Goal: Transaction & Acquisition: Purchase product/service

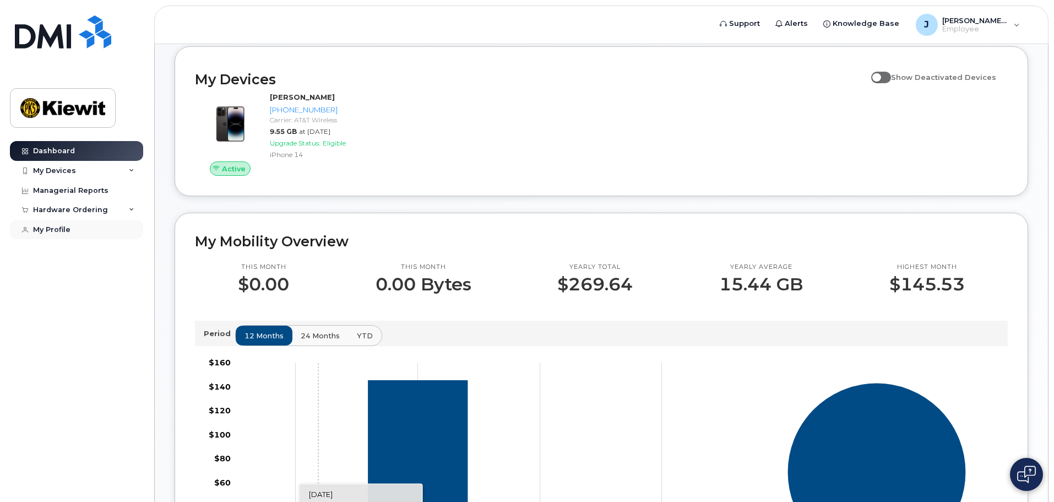
scroll to position [64, 0]
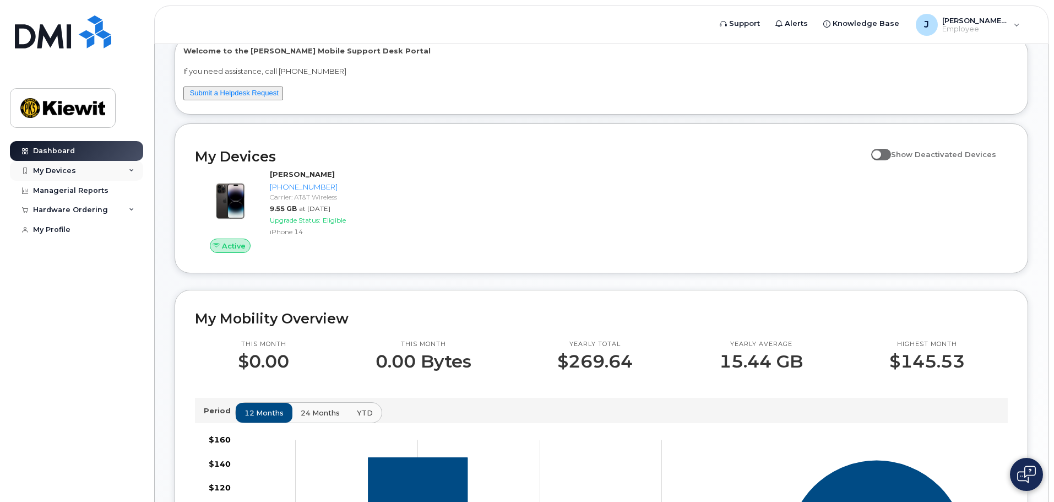
click at [68, 172] on div "My Devices" at bounding box center [54, 170] width 43 height 9
click at [128, 168] on div "My Devices" at bounding box center [76, 171] width 133 height 20
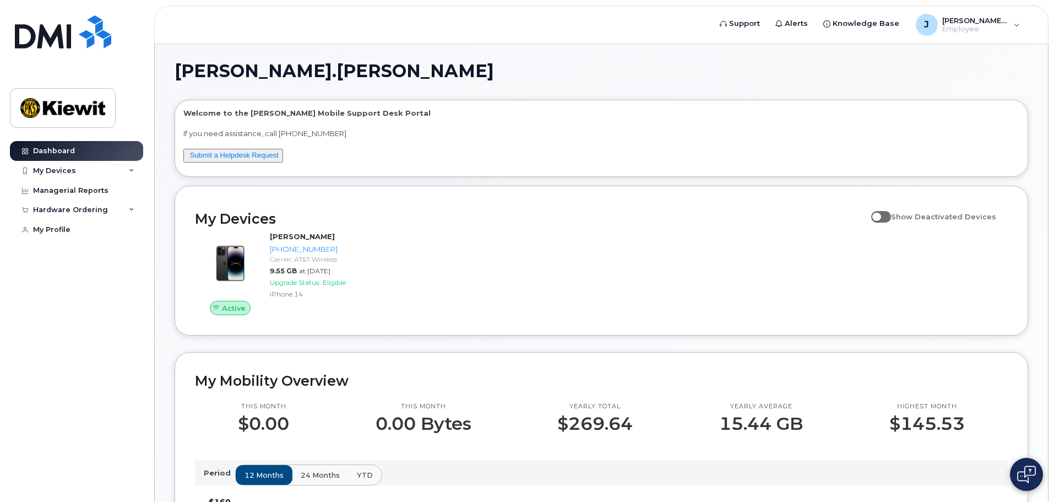
scroll to position [0, 0]
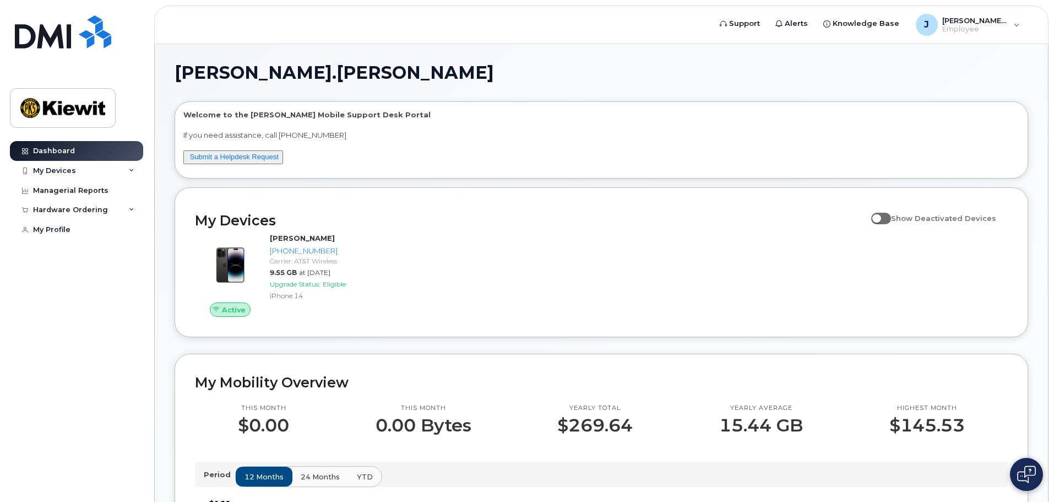
click at [891, 214] on span at bounding box center [881, 218] width 20 height 11
click at [880, 214] on input "Show Deactivated Devices" at bounding box center [875, 212] width 9 height 9
click at [891, 217] on span at bounding box center [881, 218] width 20 height 11
click at [880, 216] on input "Show Deactivated Devices" at bounding box center [875, 212] width 9 height 9
checkbox input "false"
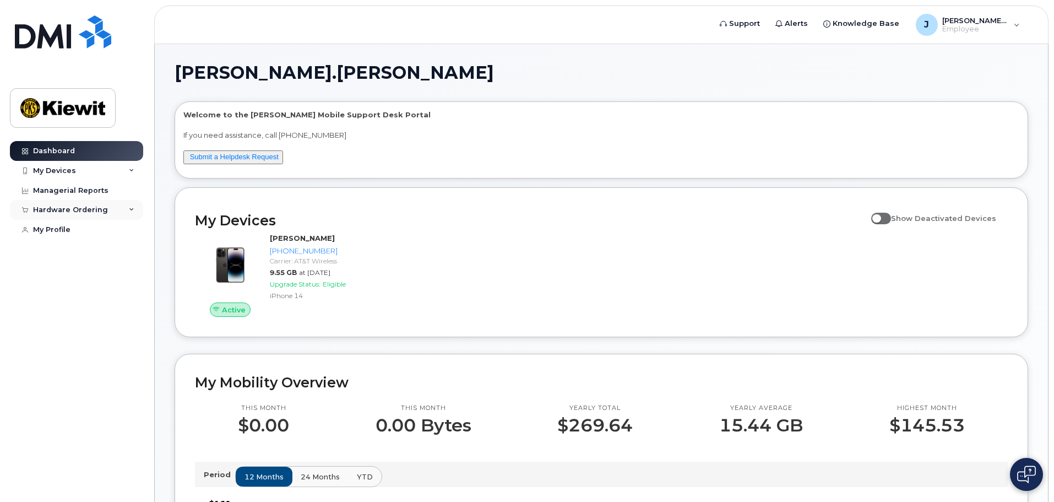
click at [133, 211] on icon at bounding box center [132, 210] width 6 height 6
click at [73, 228] on div "New Order" at bounding box center [59, 230] width 42 height 10
